Goal: Find specific page/section: Find specific page/section

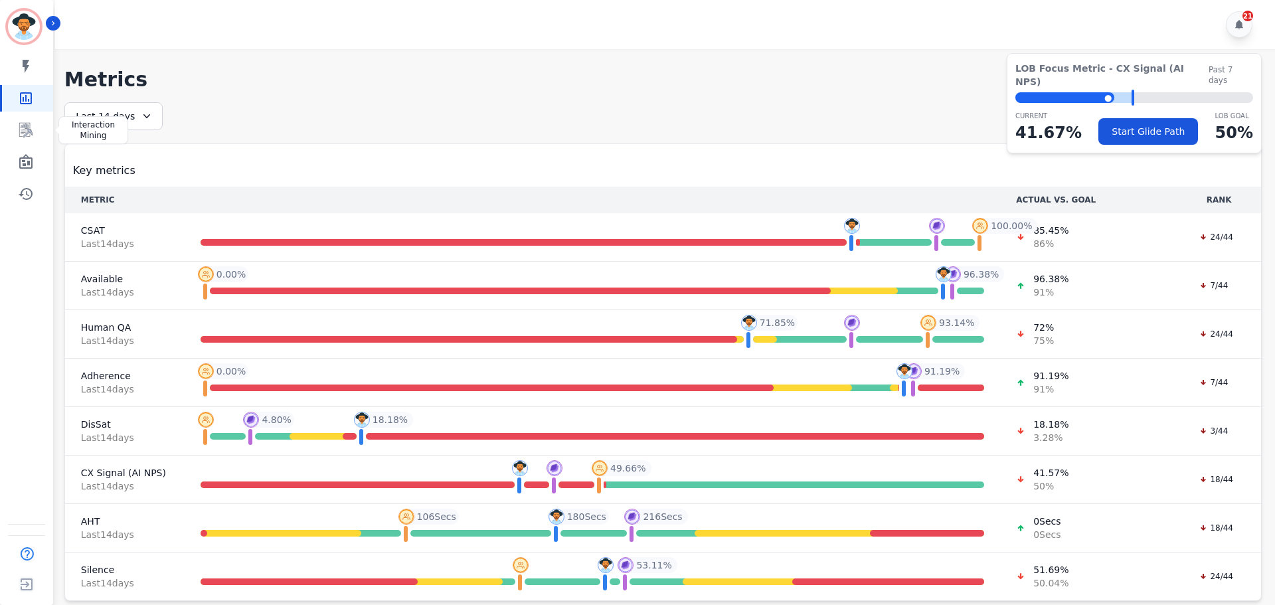
click at [26, 147] on div "My skills My Metrics Interaction Mining Wall Board Coaching History" at bounding box center [26, 130] width 53 height 154
click at [27, 159] on icon "Sidebar" at bounding box center [26, 162] width 16 height 16
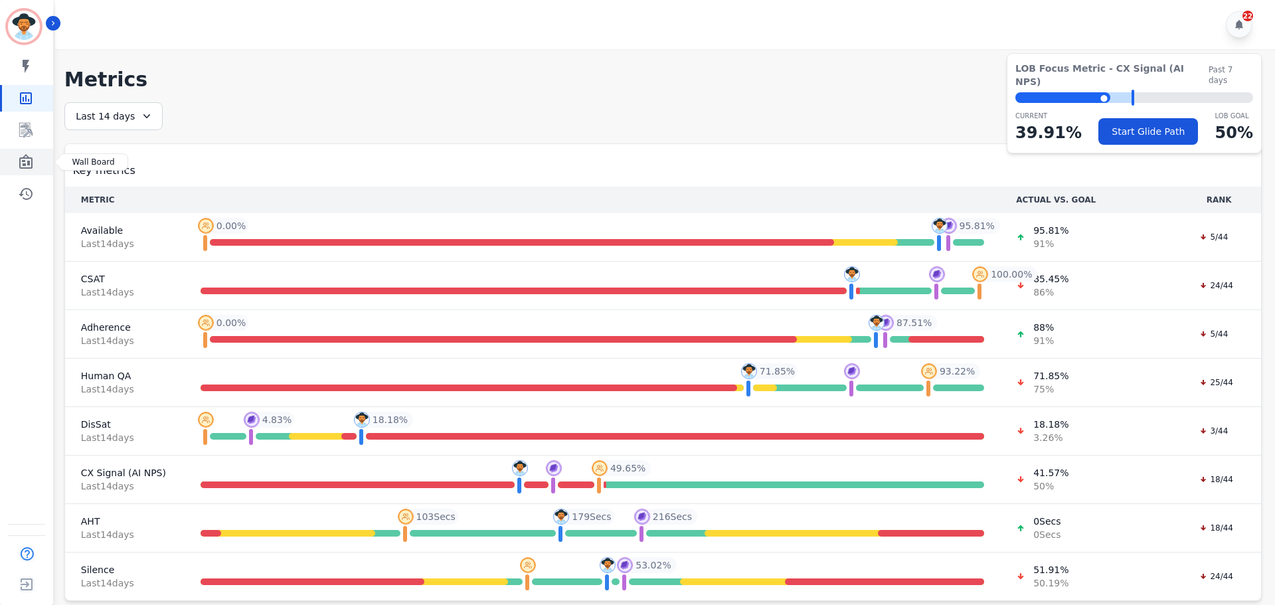
click at [28, 159] on icon "Sidebar" at bounding box center [25, 161] width 13 height 15
